Goal: Transaction & Acquisition: Subscribe to service/newsletter

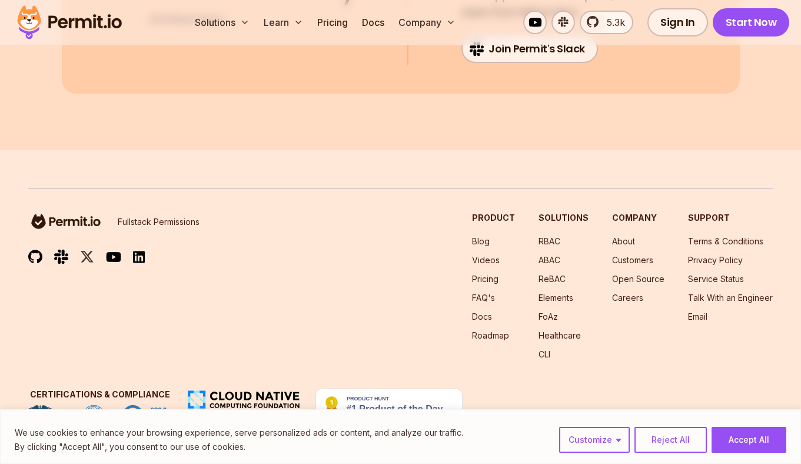
scroll to position [13867, 0]
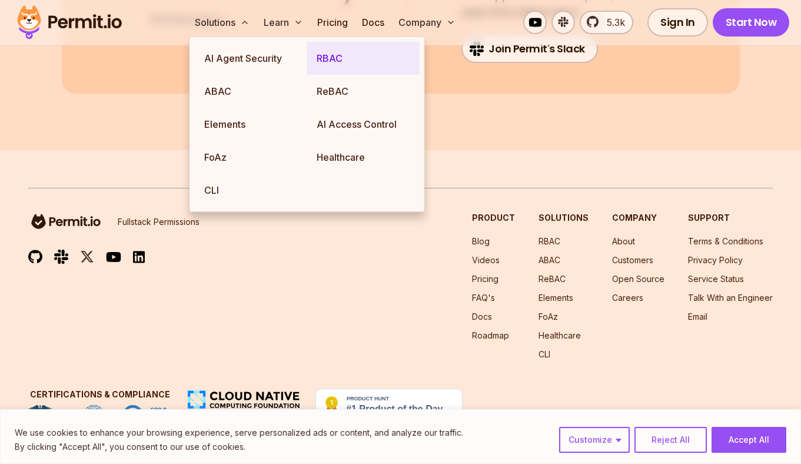
click at [335, 56] on link "RBAC" at bounding box center [363, 58] width 112 height 33
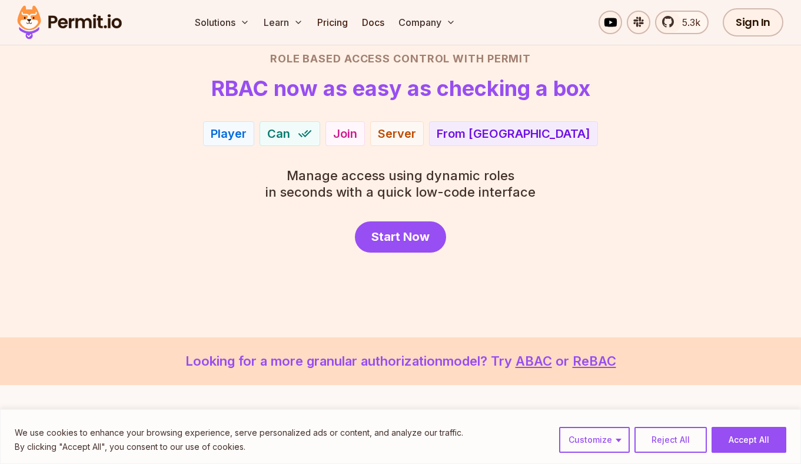
scroll to position [102, 0]
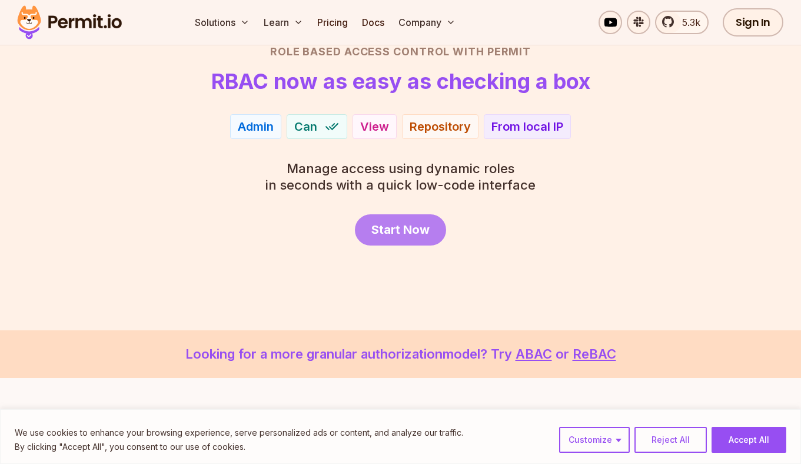
click at [398, 224] on span "Start Now" at bounding box center [400, 229] width 58 height 16
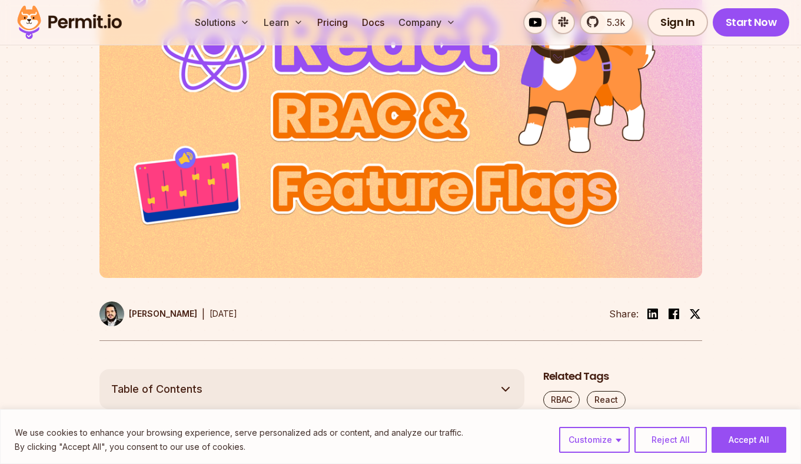
scroll to position [344, 0]
